Goal: Transaction & Acquisition: Purchase product/service

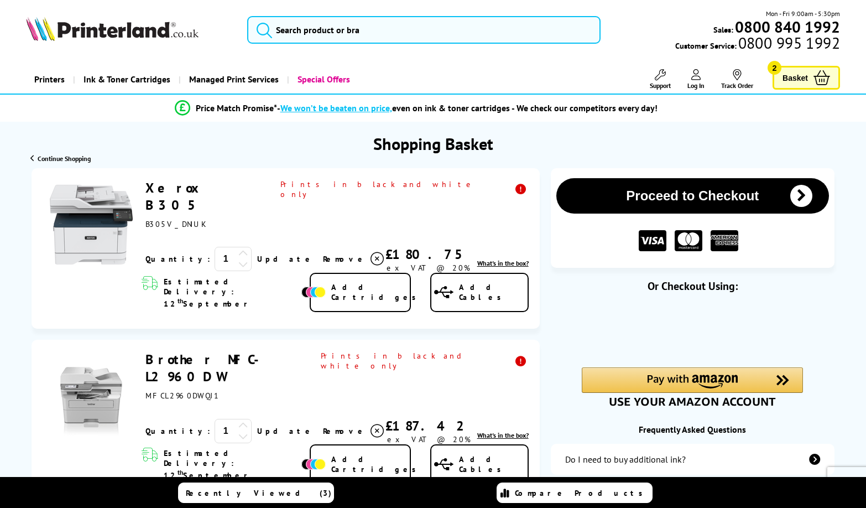
click at [371, 252] on icon at bounding box center [377, 258] width 13 height 13
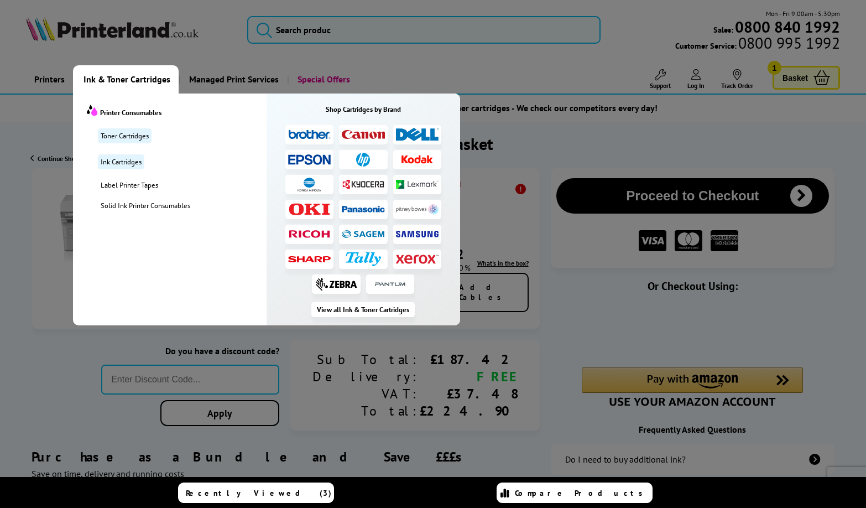
click at [122, 81] on span "Ink & Toner Cartridges" at bounding box center [127, 79] width 87 height 28
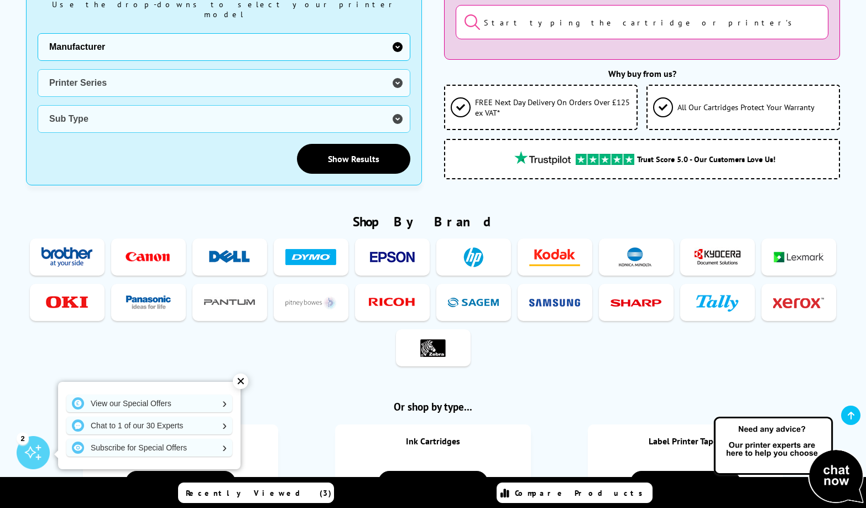
scroll to position [282, 0]
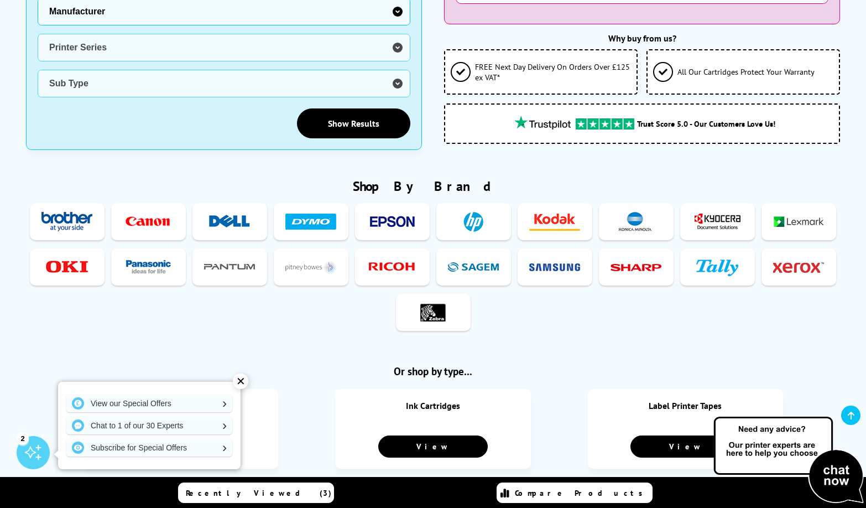
click at [242, 377] on div "✕" at bounding box center [240, 380] width 15 height 15
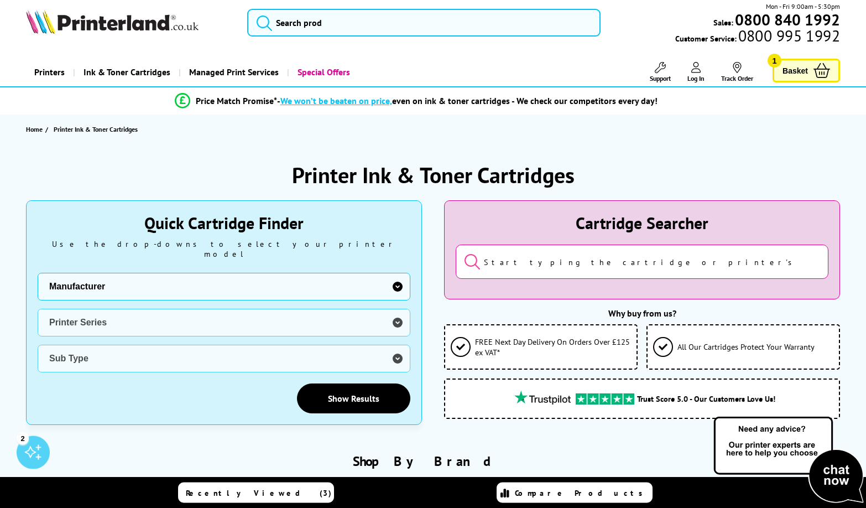
scroll to position [0, 0]
